Goal: Navigation & Orientation: Find specific page/section

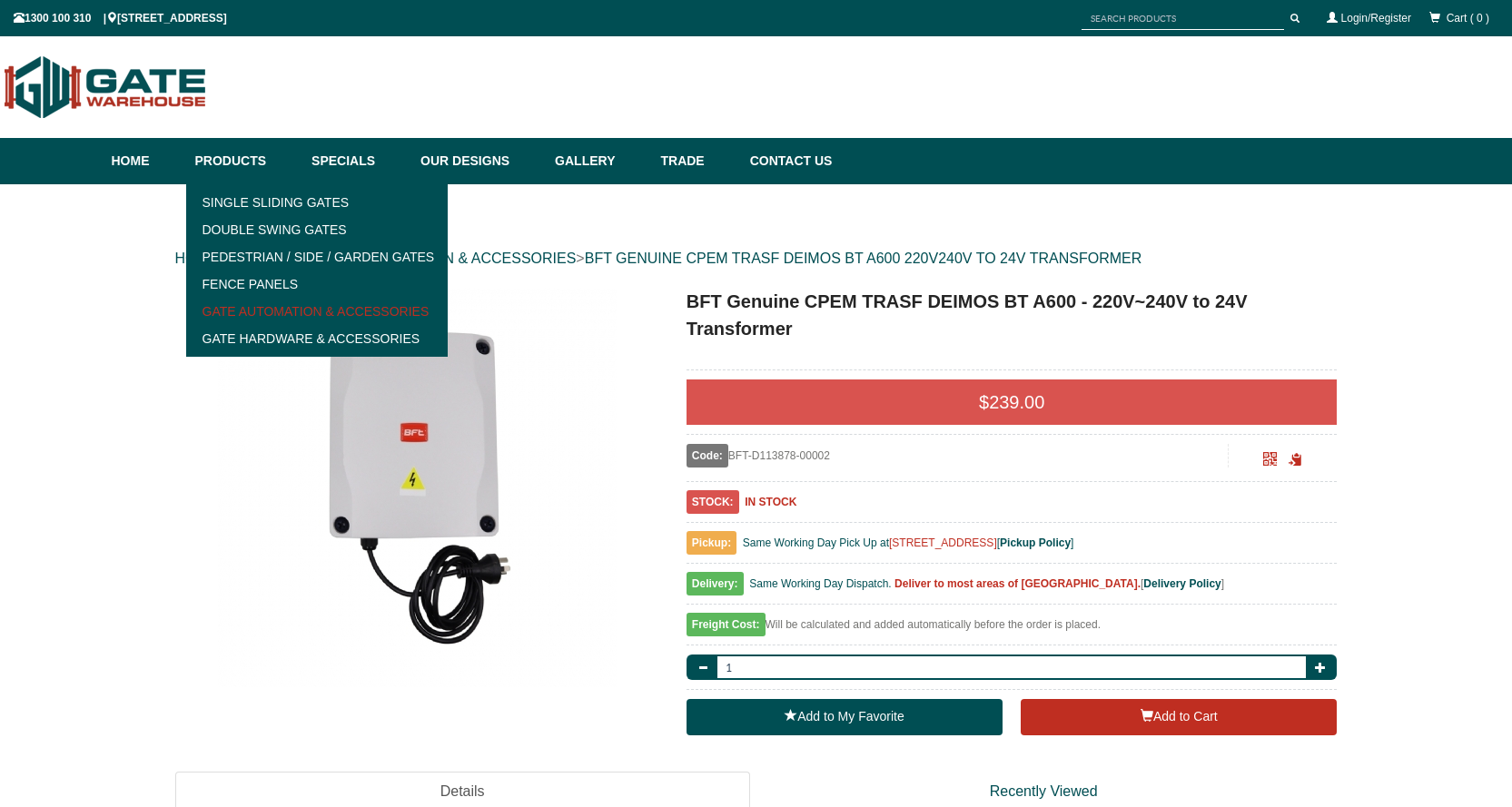
click at [245, 309] on link "Gate Automation & Accessories" at bounding box center [317, 311] width 252 height 27
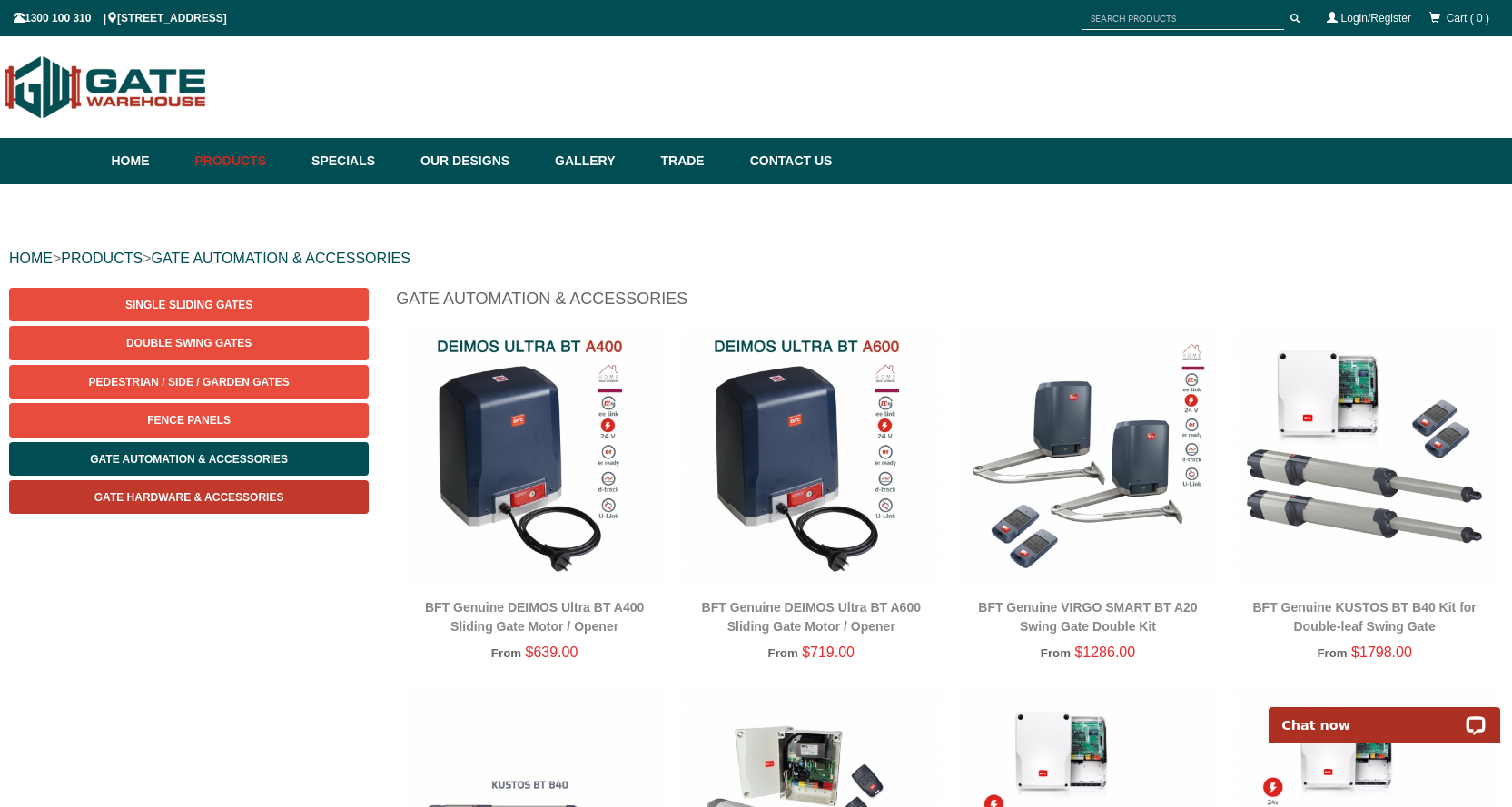
click at [153, 492] on span "Gate Hardware & Accessories" at bounding box center [188, 496] width 189 height 12
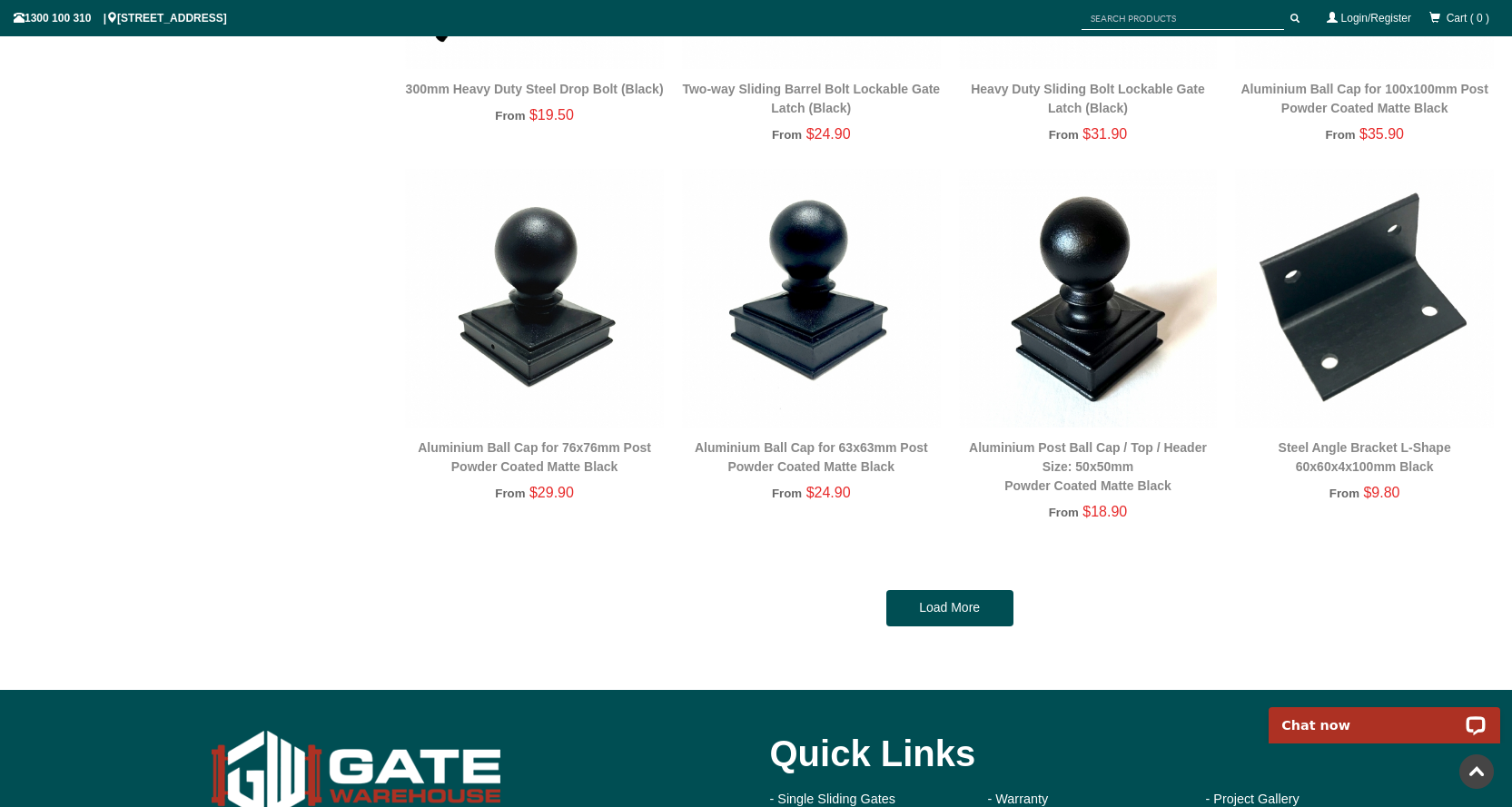
scroll to position [3494, 0]
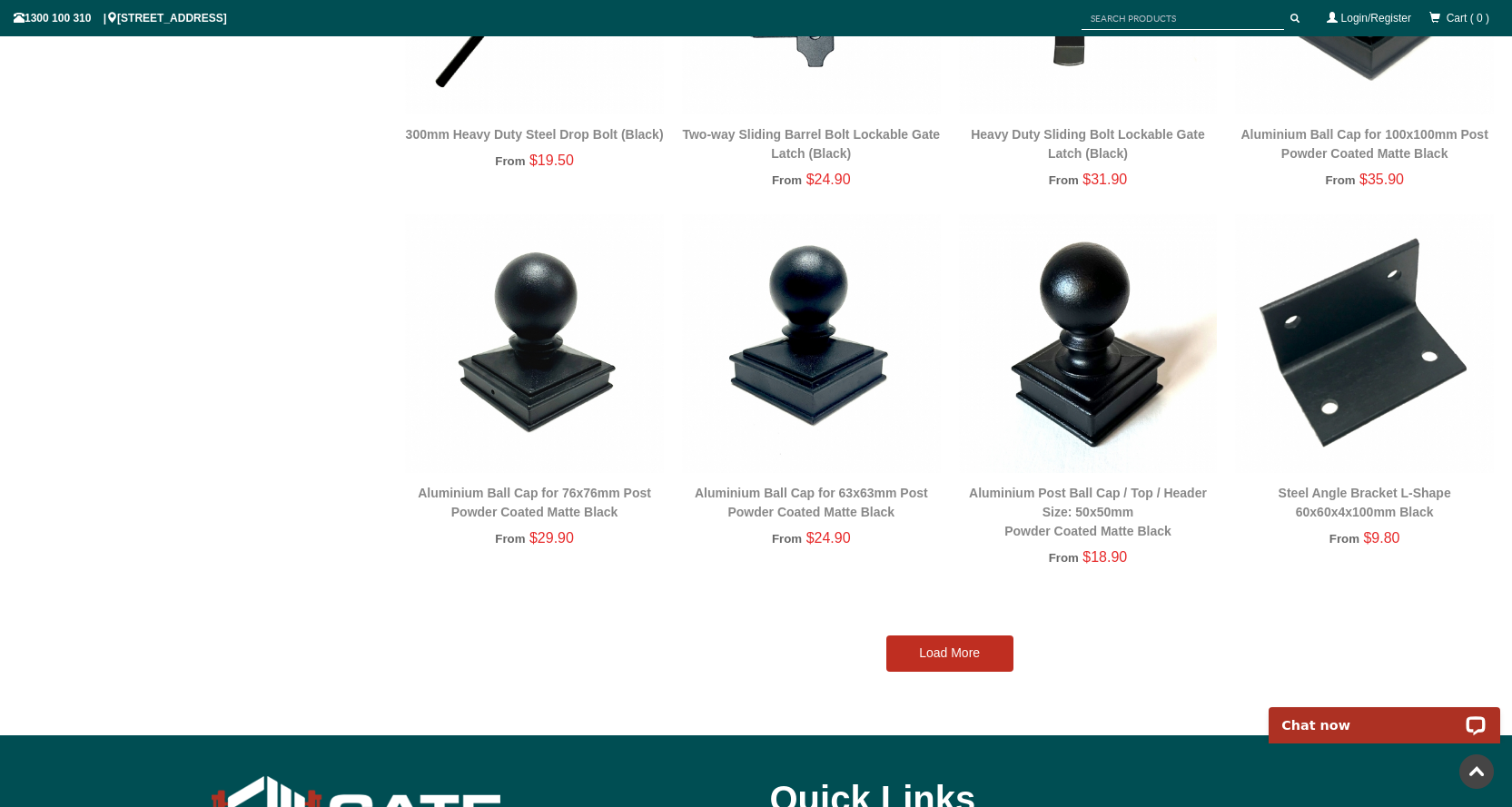
click at [935, 654] on link "Load More" at bounding box center [950, 654] width 127 height 37
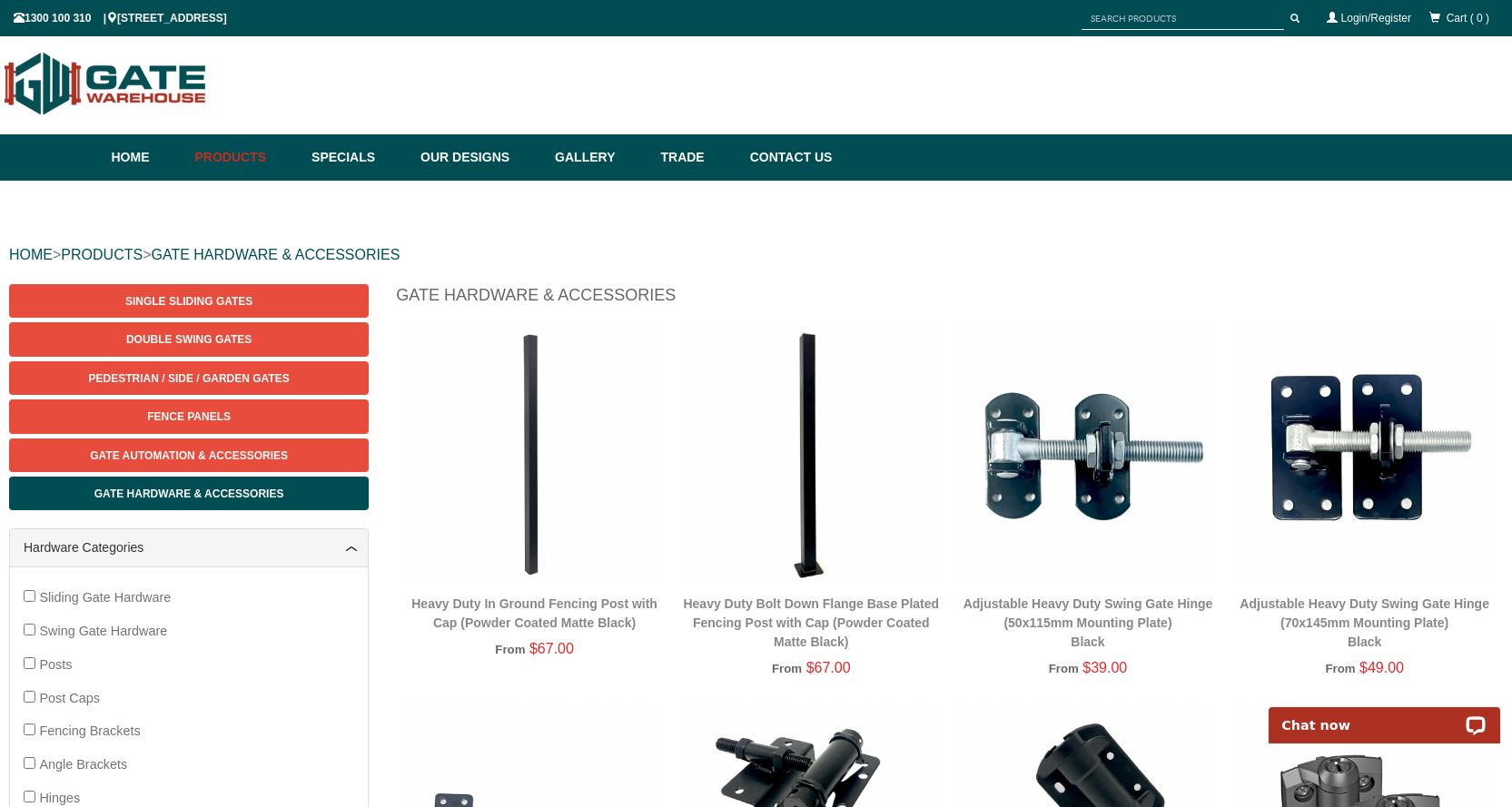
scroll to position [0, 0]
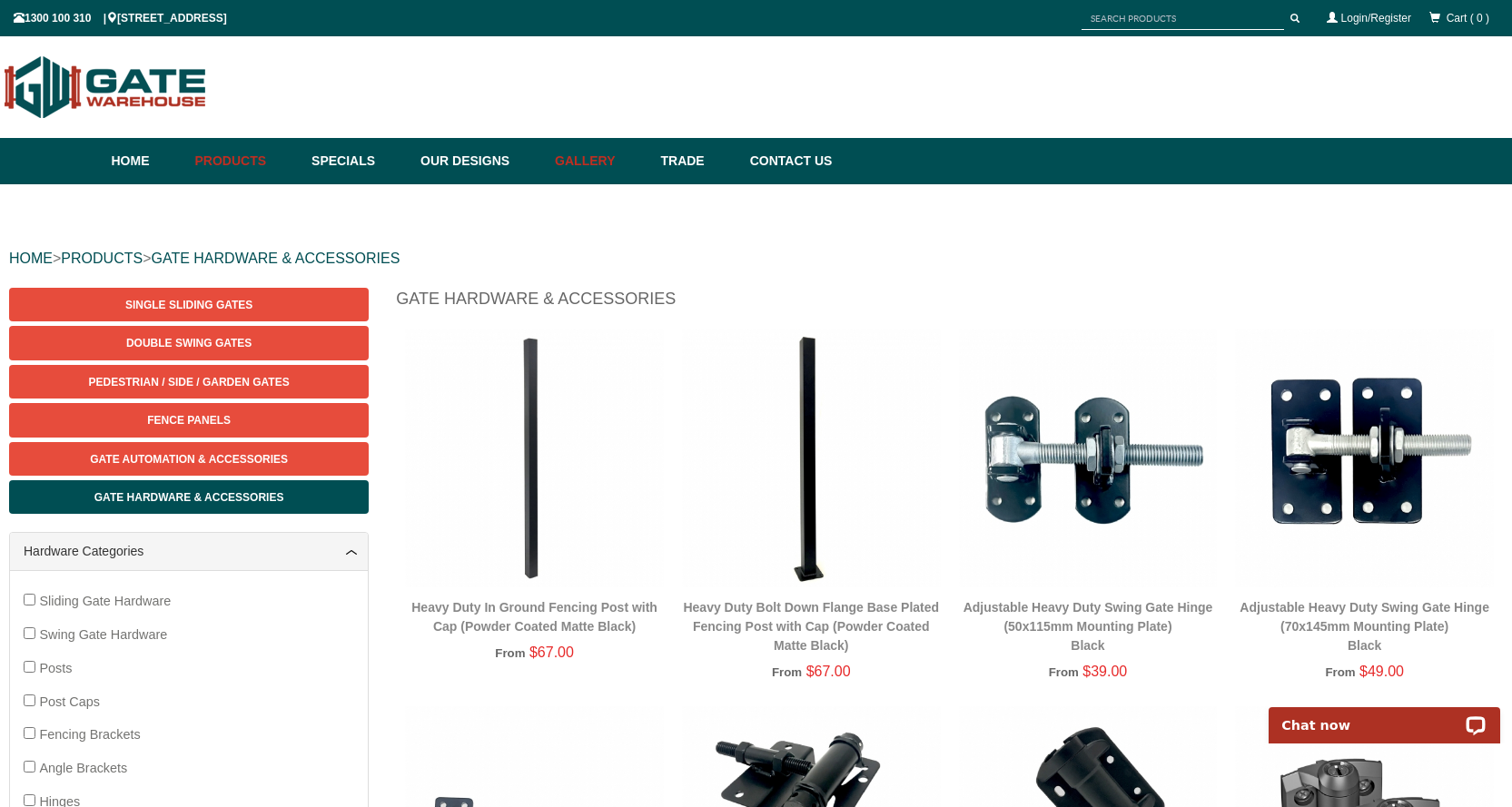
click at [613, 160] on link "Gallery" at bounding box center [598, 160] width 106 height 46
